Goal: Task Accomplishment & Management: Use online tool/utility

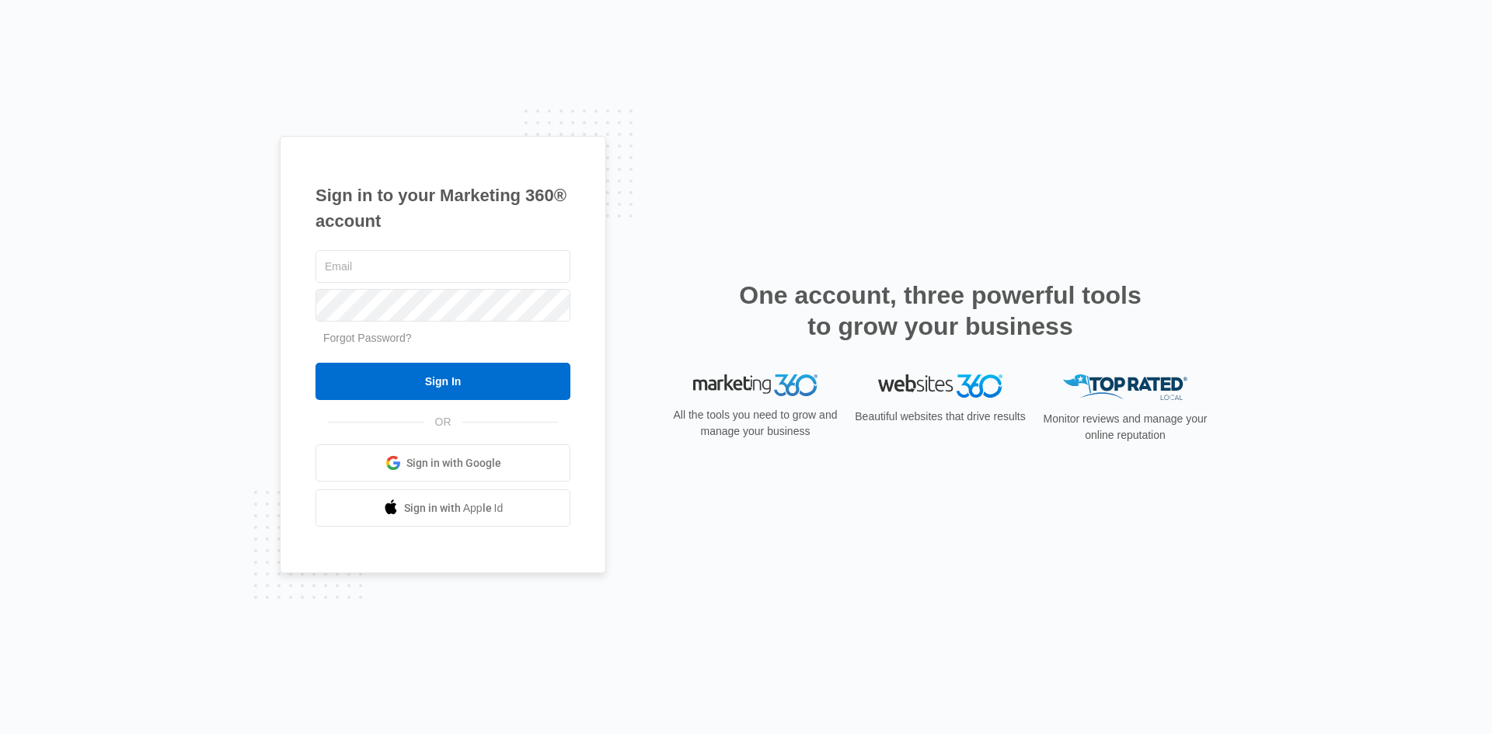
type input "[EMAIL_ADDRESS][DOMAIN_NAME]"
click at [395, 360] on form "[EMAIL_ADDRESS][DOMAIN_NAME] Forgot Password? Sign In" at bounding box center [442, 324] width 255 height 154
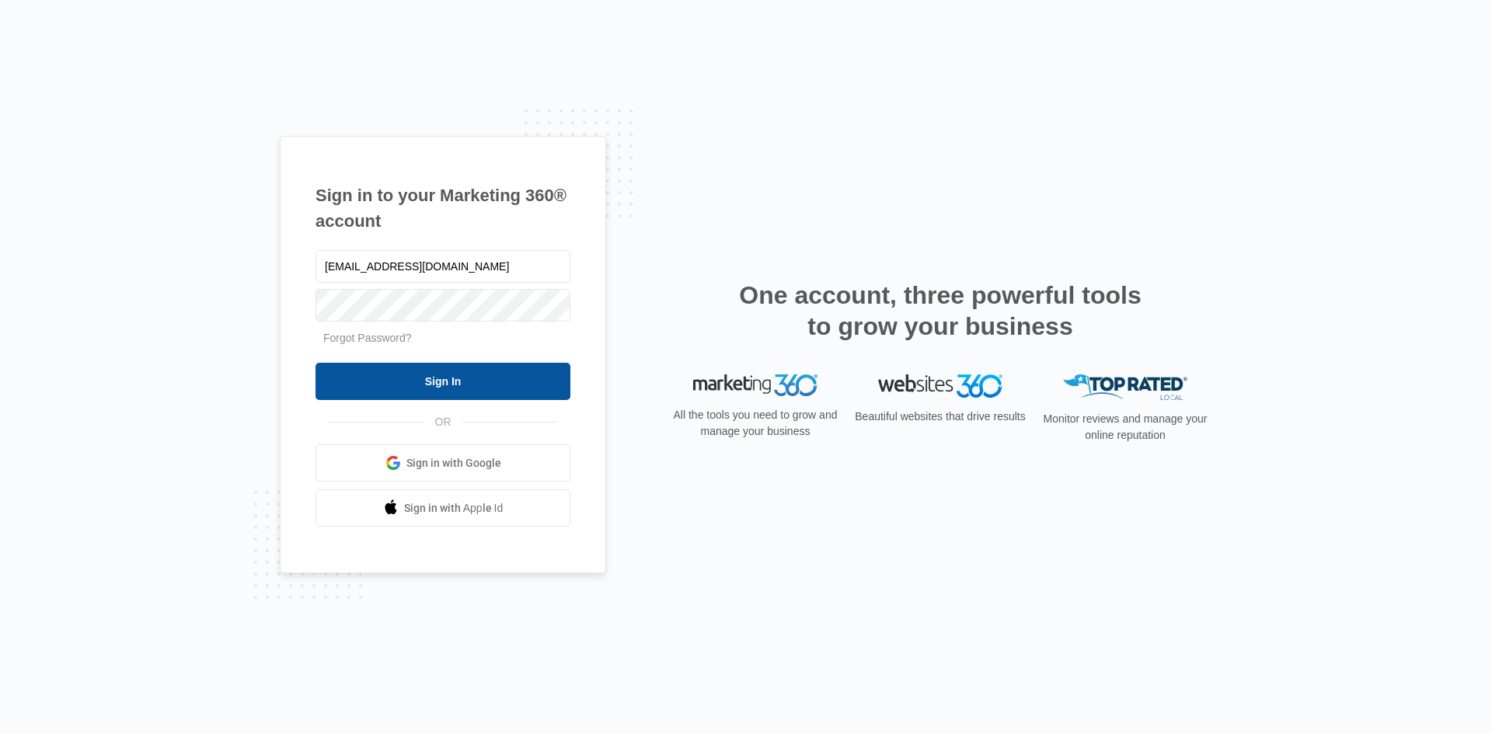
click at [396, 373] on input "Sign In" at bounding box center [442, 381] width 255 height 37
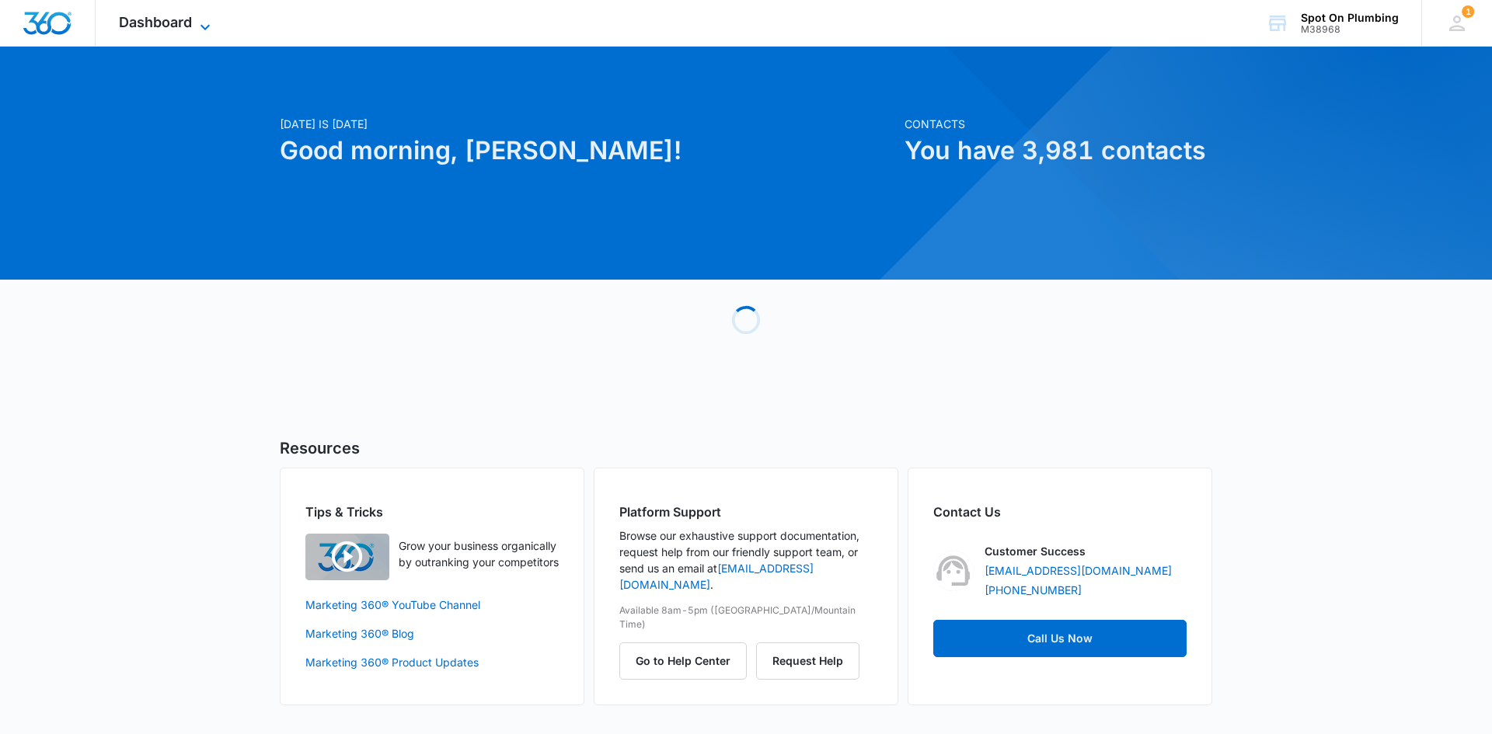
click at [200, 23] on icon at bounding box center [205, 27] width 19 height 19
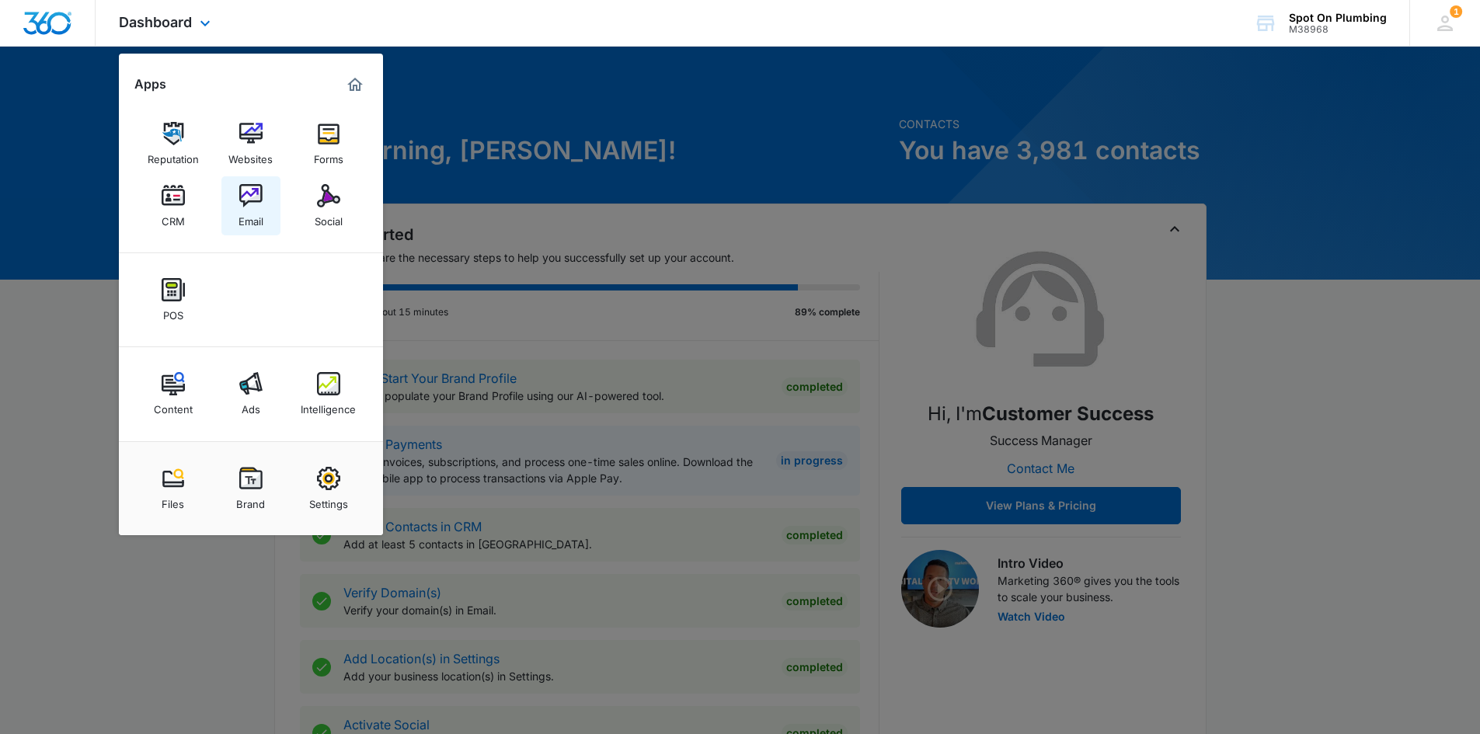
click at [253, 197] on img at bounding box center [250, 195] width 23 height 23
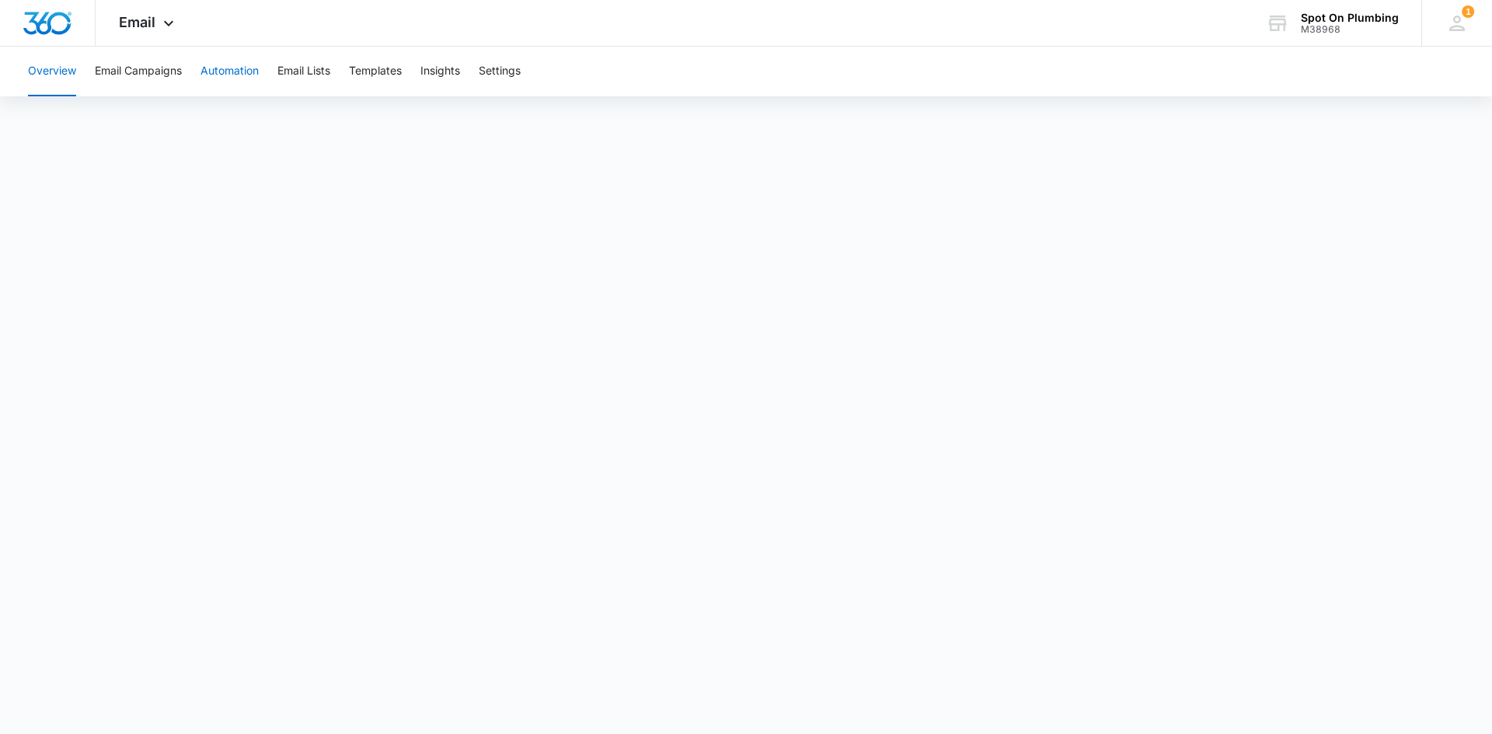
click at [241, 73] on button "Automation" at bounding box center [229, 72] width 58 height 50
click at [153, 71] on button "Email Campaigns" at bounding box center [138, 72] width 87 height 50
